Goal: Task Accomplishment & Management: Manage account settings

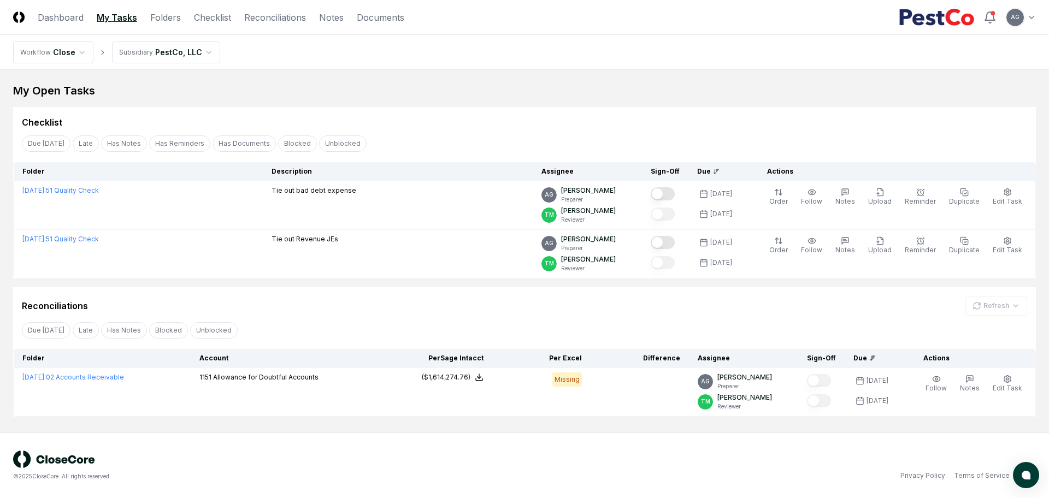
click at [555, 305] on div "Reconciliations Refresh" at bounding box center [524, 306] width 1005 height 20
click at [505, 119] on div "Checklist" at bounding box center [524, 122] width 1005 height 13
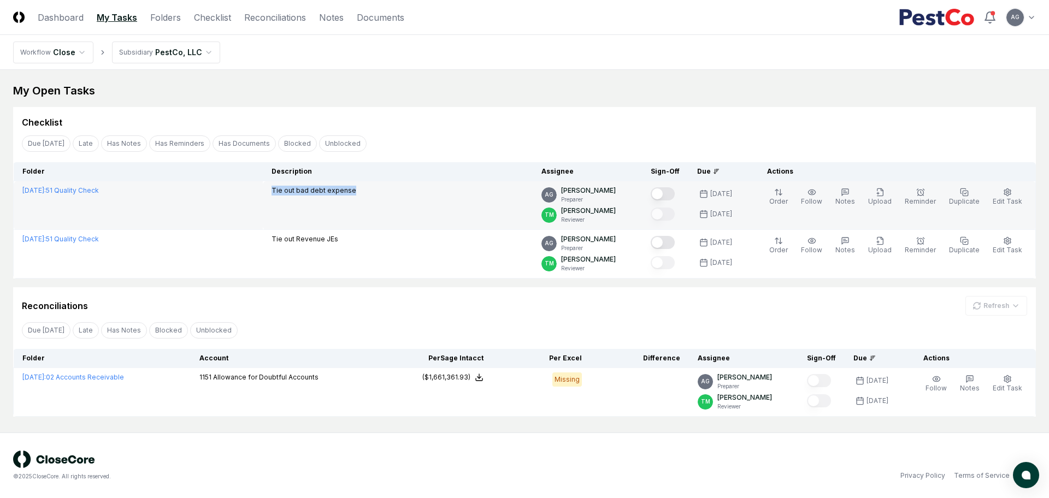
drag, startPoint x: 401, startPoint y: 196, endPoint x: 300, endPoint y: 196, distance: 101.0
click at [300, 196] on td "Tie out bad debt expense" at bounding box center [398, 205] width 270 height 49
copy p "Tie out bad debt expense"
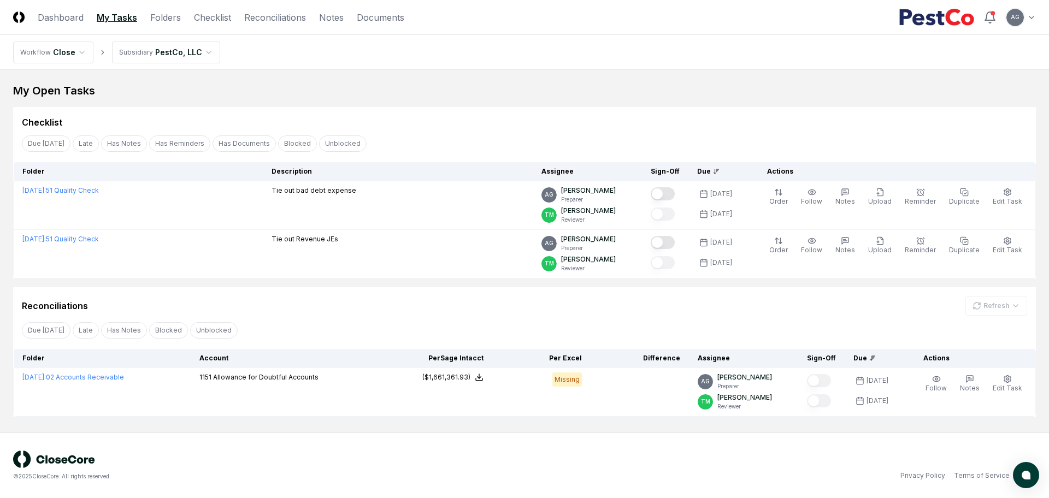
click at [531, 108] on div "Checklist" at bounding box center [524, 118] width 1022 height 22
click at [424, 440] on div "© 2025 CloseCore. All rights reserved. Privacy Policy Terms of Service" at bounding box center [524, 466] width 1049 height 66
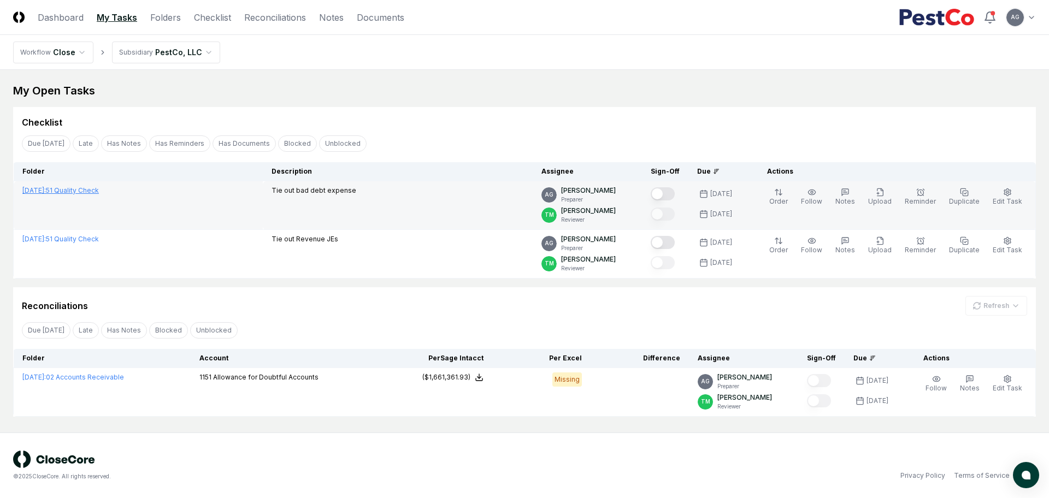
click at [81, 190] on link "August 2025 : 51 Quality Check" at bounding box center [60, 190] width 76 height 8
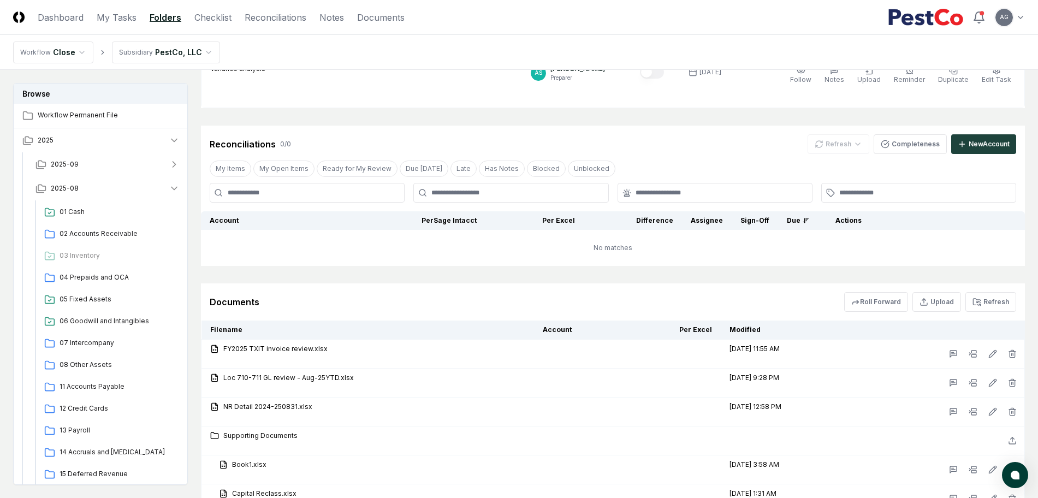
scroll to position [969, 0]
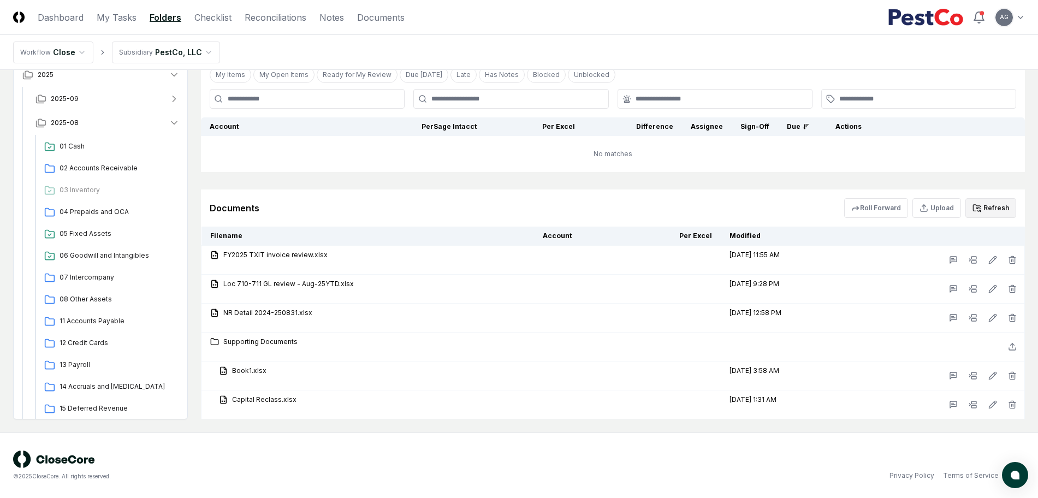
click at [996, 211] on button "Refresh" at bounding box center [991, 208] width 51 height 20
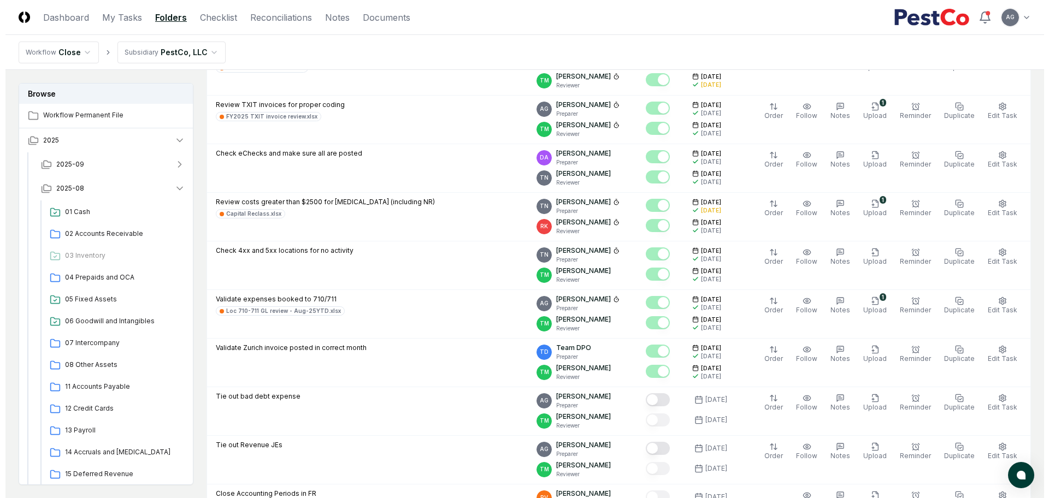
scroll to position [273, 0]
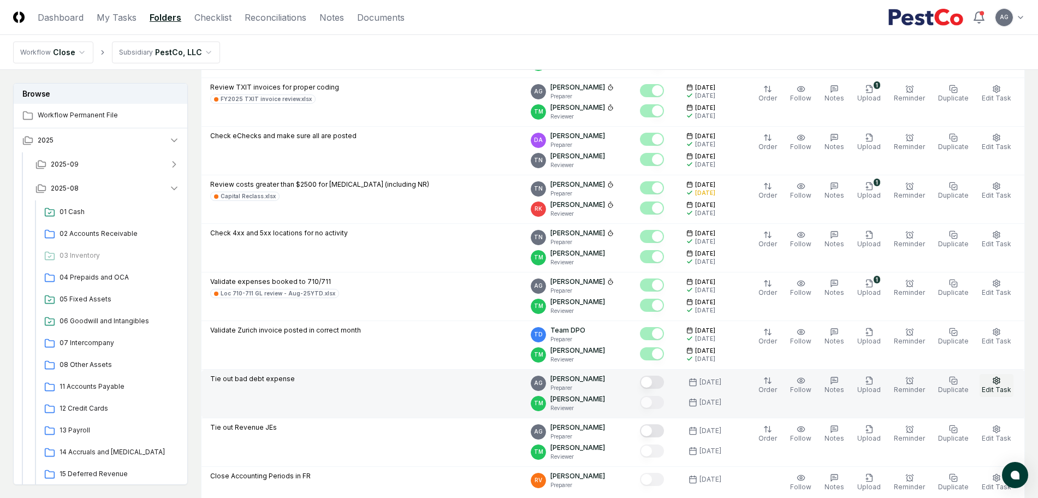
click at [1005, 382] on button "Edit Task" at bounding box center [997, 385] width 34 height 23
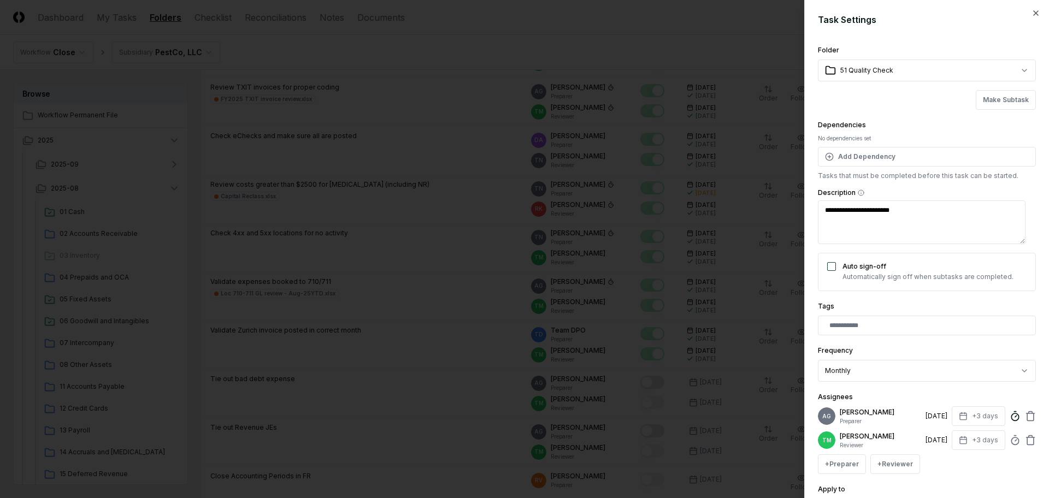
click at [1015, 417] on line at bounding box center [1016, 417] width 2 height 2
type textarea "*"
type input "******"
click at [1019, 349] on div "**********" at bounding box center [927, 363] width 218 height 38
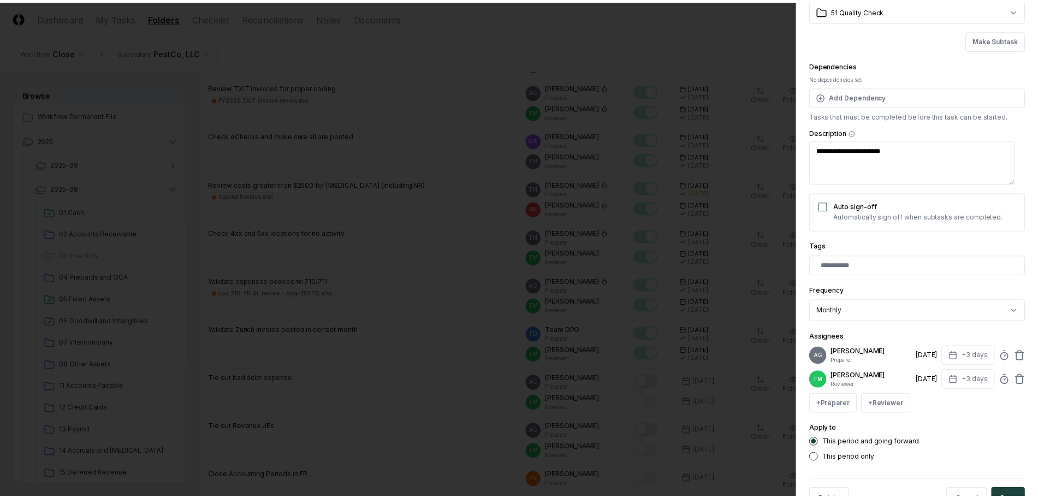
scroll to position [111, 0]
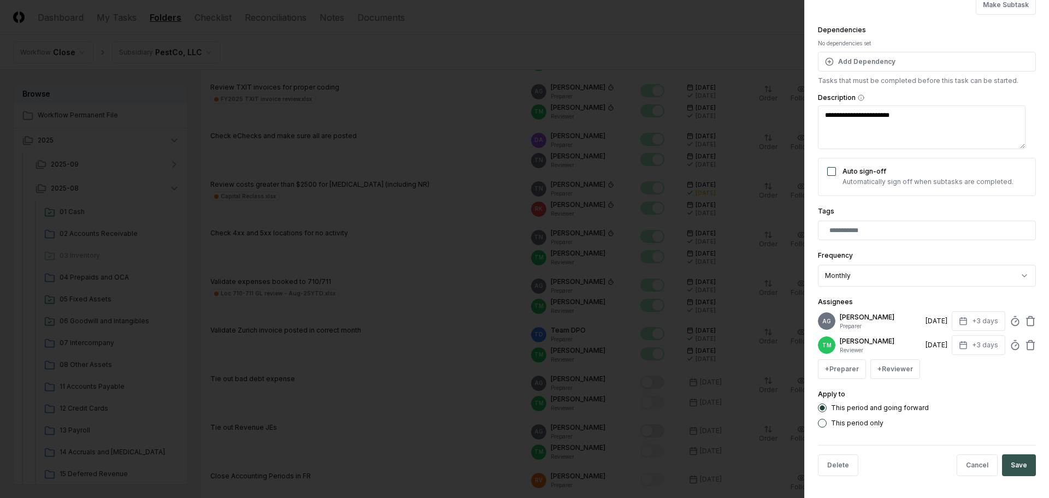
click at [1015, 470] on button "Save" at bounding box center [1019, 465] width 34 height 22
type textarea "*"
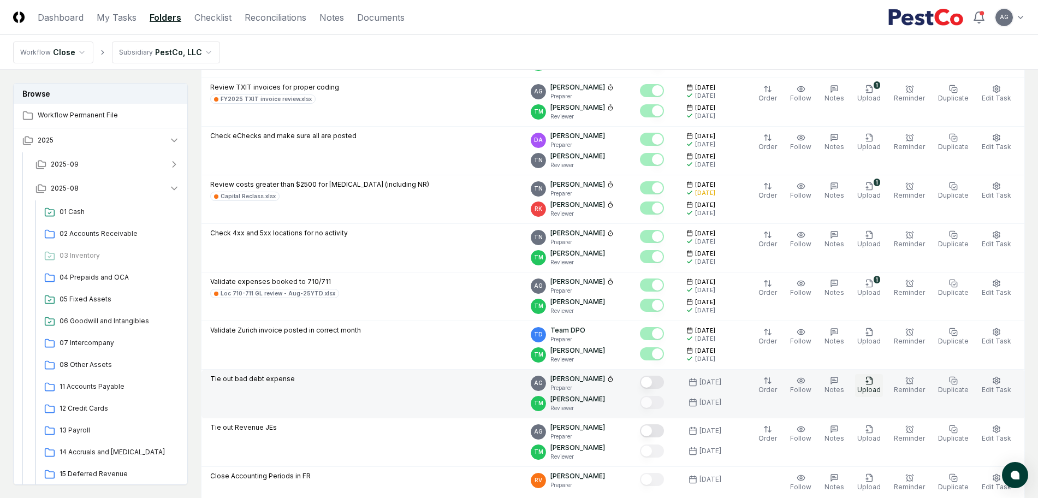
click at [869, 386] on span "Upload" at bounding box center [869, 390] width 23 height 8
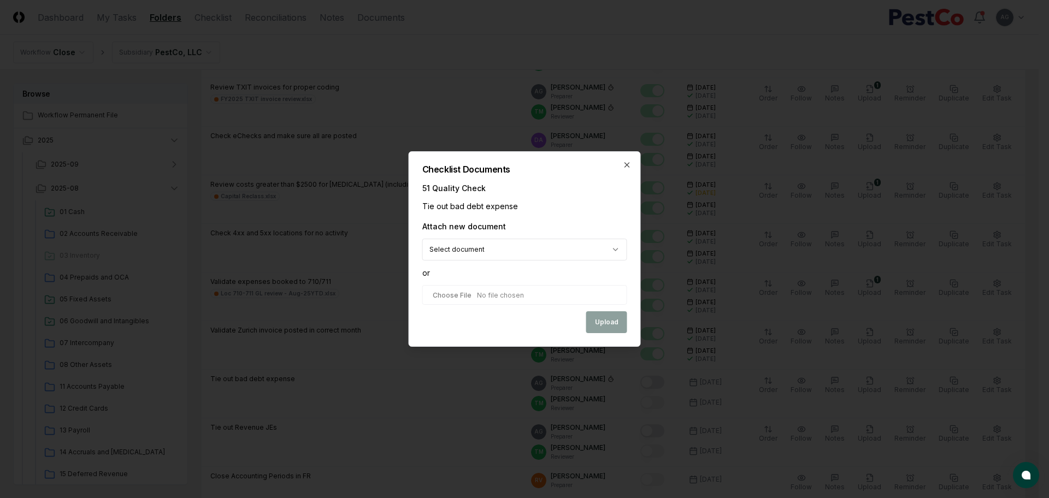
click at [535, 244] on body "CloseCore Dashboard My Tasks Folders Checklist Reconciliations Notes Documents …" at bounding box center [519, 475] width 1038 height 1496
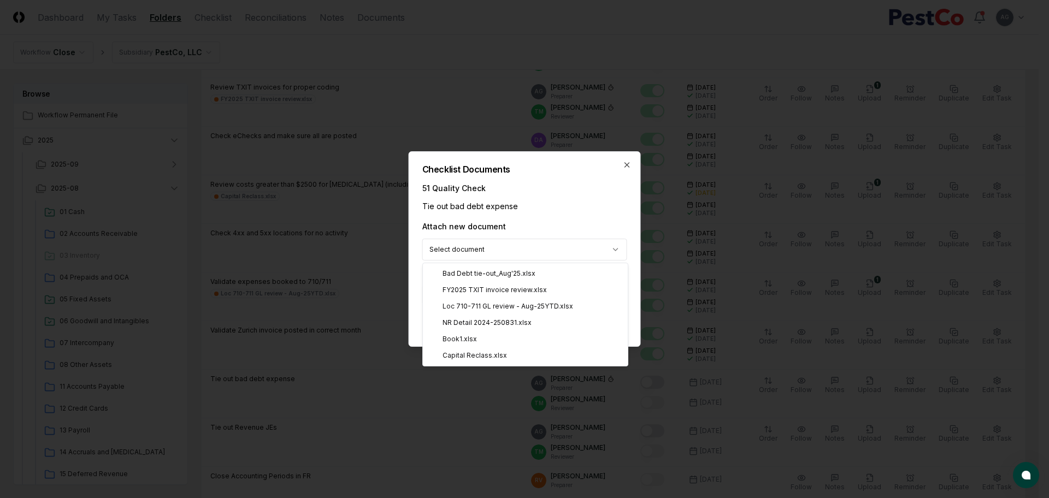
select select "**********"
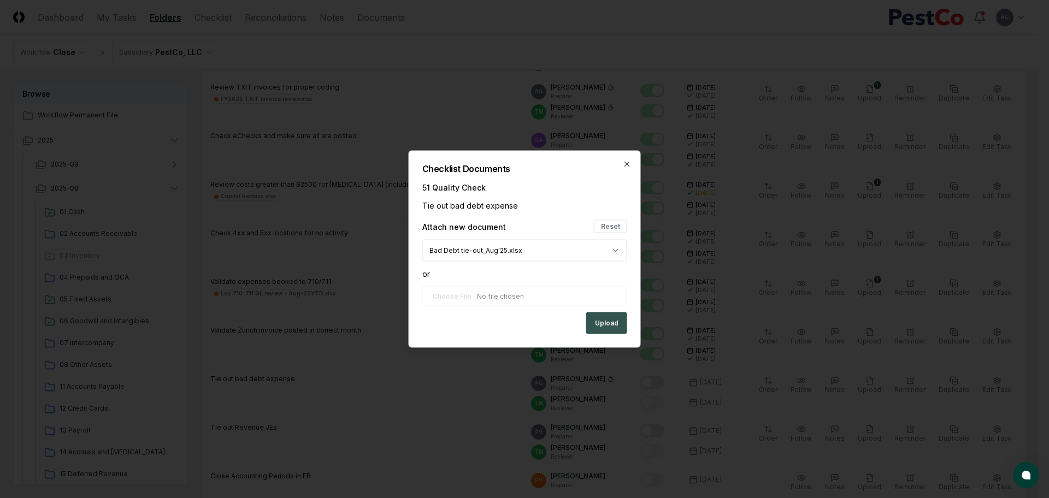
click at [604, 324] on button "Upload" at bounding box center [606, 323] width 41 height 22
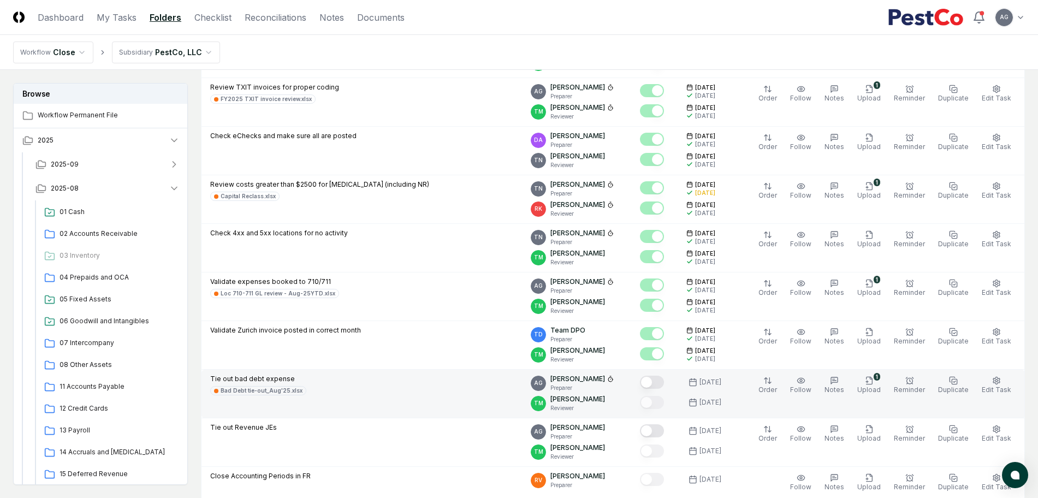
click at [664, 388] on button "Mark complete" at bounding box center [652, 382] width 24 height 13
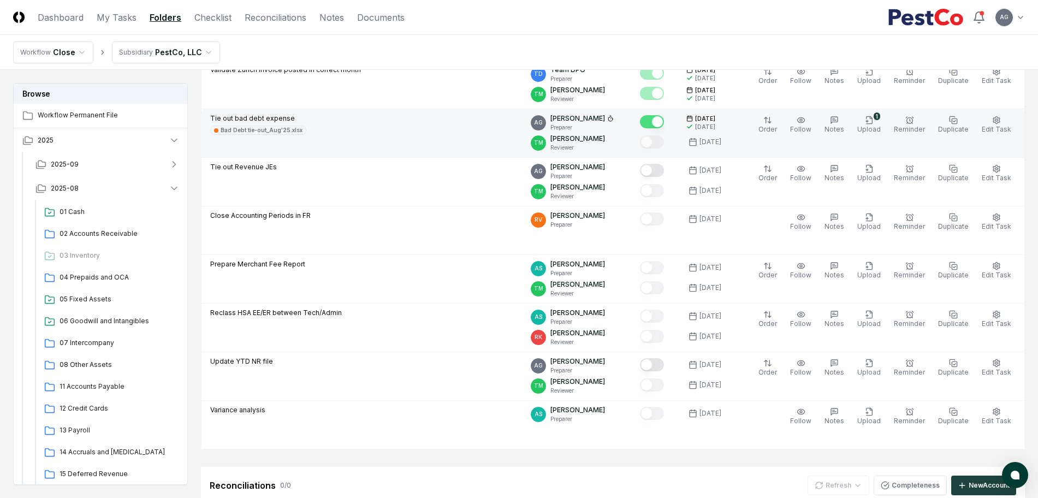
scroll to position [456, 0]
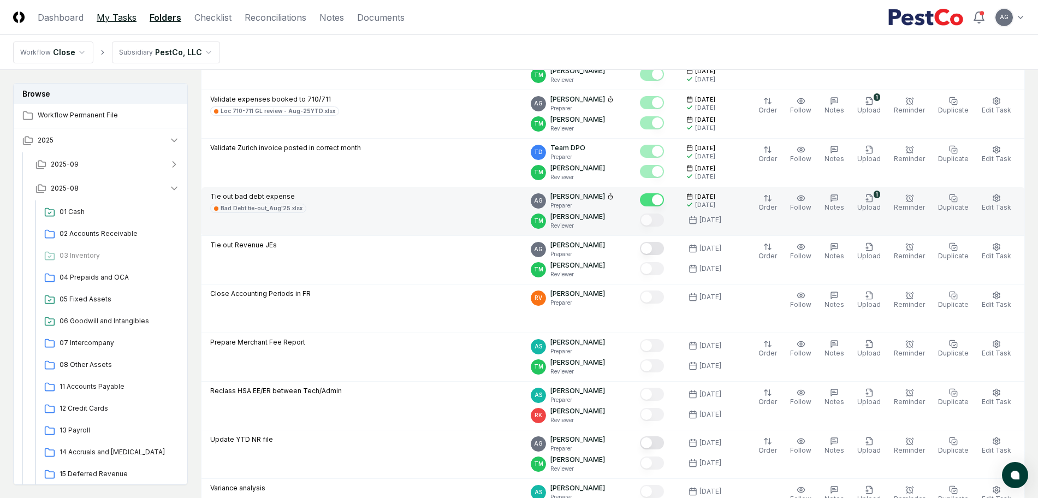
click at [117, 20] on link "My Tasks" at bounding box center [117, 17] width 40 height 13
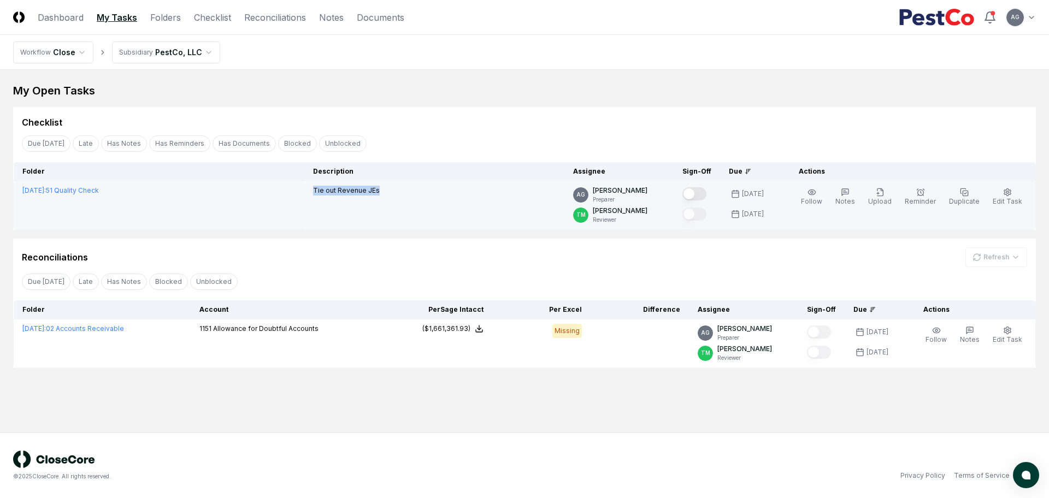
drag, startPoint x: 424, startPoint y: 191, endPoint x: 346, endPoint y: 193, distance: 78.7
click at [346, 193] on td "Tie out Revenue JEs" at bounding box center [434, 205] width 260 height 49
copy p "Tie out Revenue JEs"
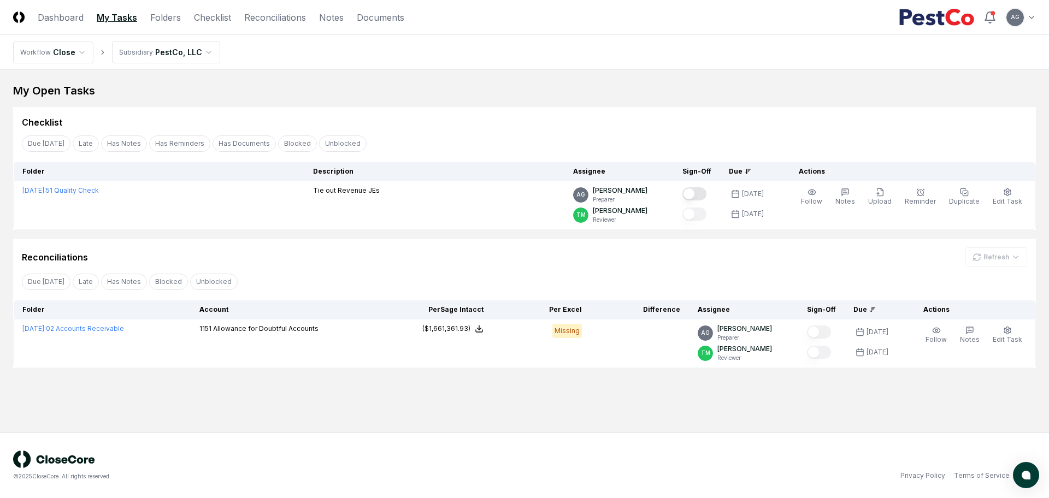
click at [560, 118] on div "Checklist" at bounding box center [524, 122] width 1005 height 13
